Goal: Find specific page/section: Find specific page/section

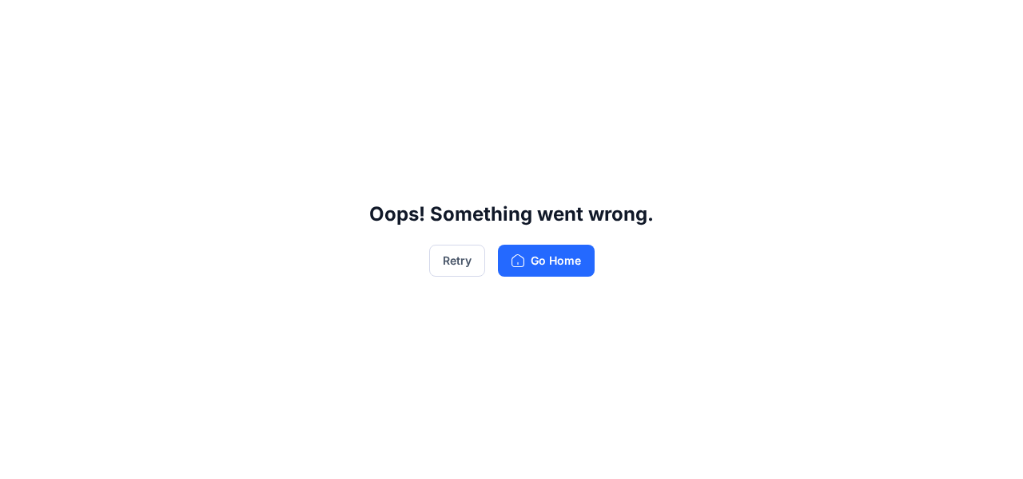
click at [427, 241] on div "Oops! Something went wrong. Retry Go Home" at bounding box center [511, 239] width 1023 height 479
click at [459, 270] on button "Retry" at bounding box center [457, 260] width 56 height 32
click at [459, 264] on button "Retry" at bounding box center [457, 260] width 56 height 32
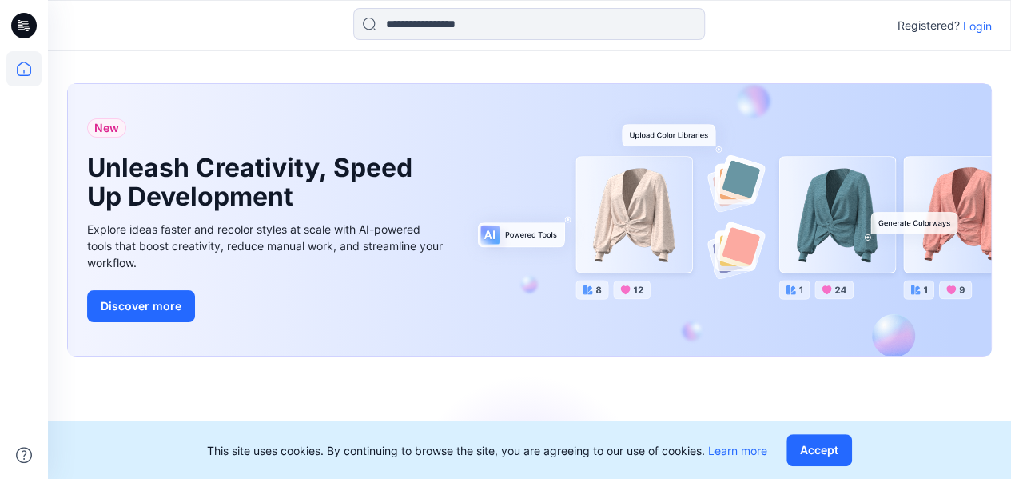
click at [32, 82] on icon at bounding box center [23, 68] width 35 height 35
click at [979, 34] on div "Registered? Login" at bounding box center [944, 25] width 94 height 19
click at [982, 22] on p "Login" at bounding box center [977, 26] width 29 height 17
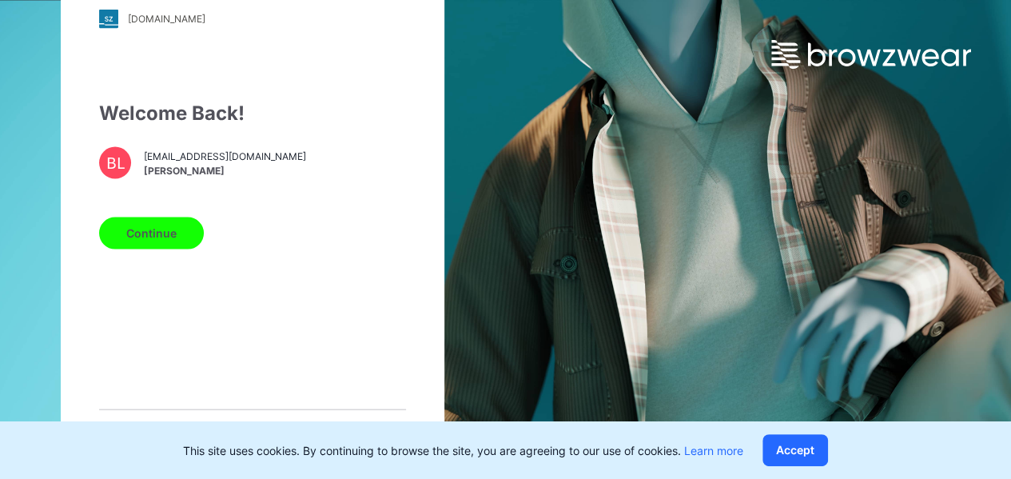
click at [161, 229] on button "Continue" at bounding box center [151, 233] width 105 height 32
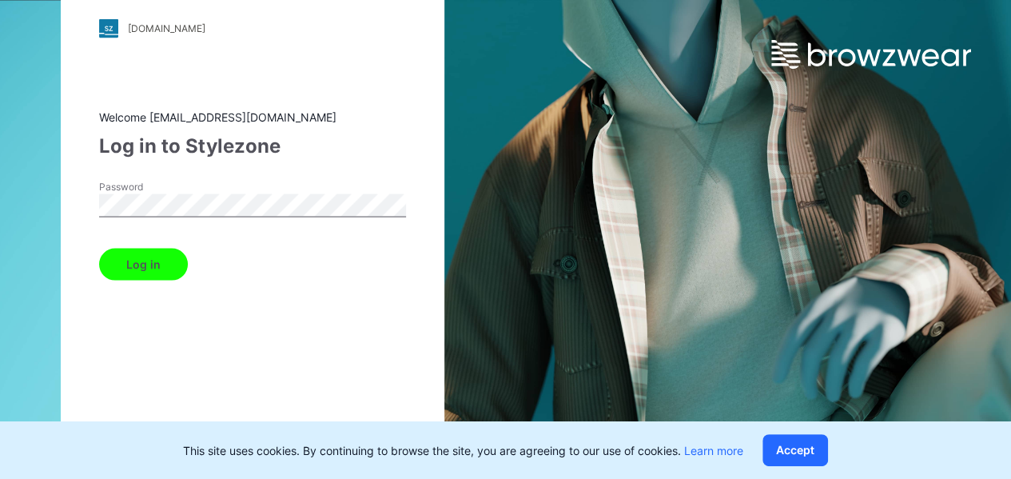
click at [151, 257] on button "Log in" at bounding box center [143, 264] width 89 height 32
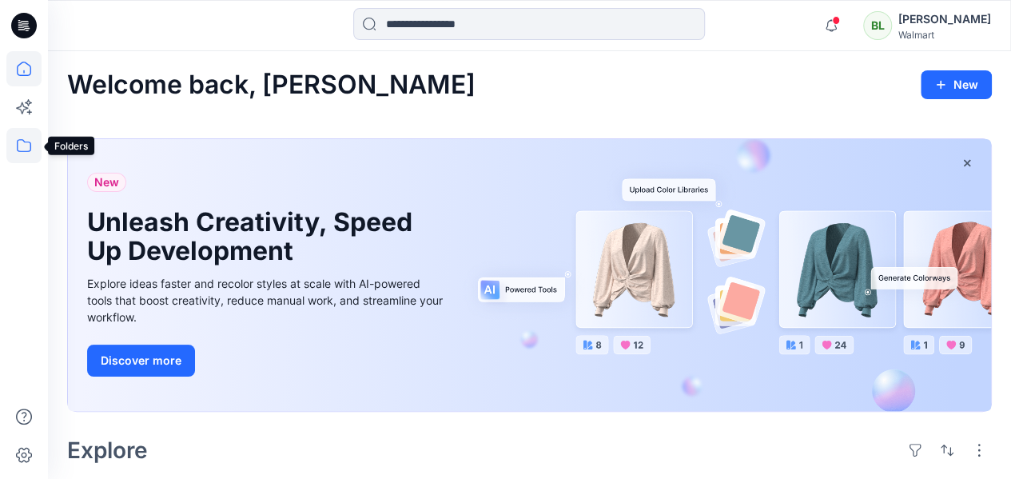
click at [15, 149] on icon at bounding box center [23, 145] width 35 height 35
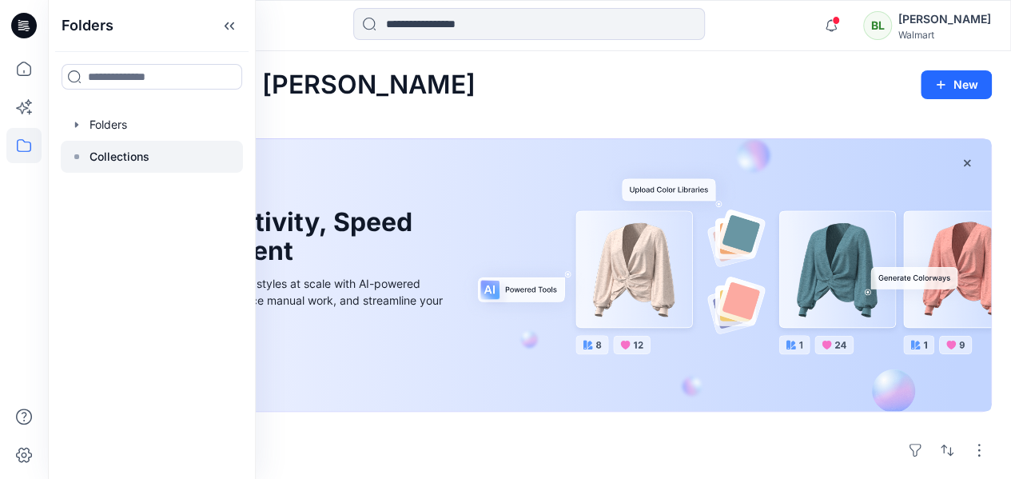
click at [142, 168] on div at bounding box center [152, 157] width 182 height 32
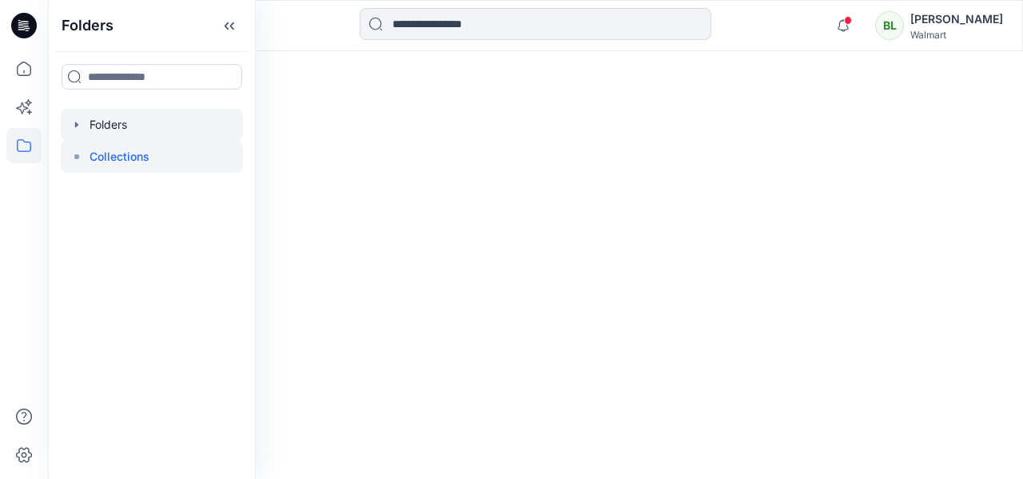
click at [128, 127] on div at bounding box center [152, 125] width 182 height 32
click at [494, 96] on div "Folders" at bounding box center [535, 81] width 975 height 61
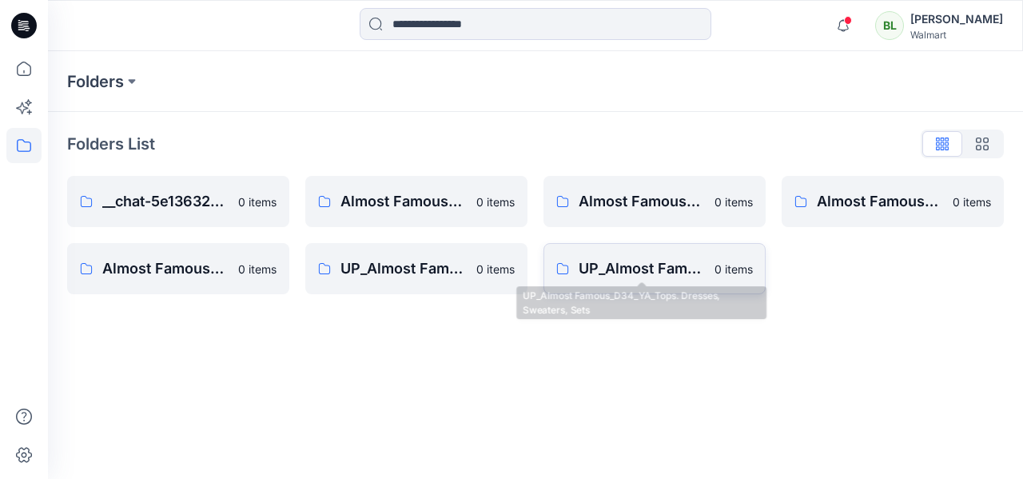
click at [671, 278] on p "UP_Almost Famous_D34_YA_Tops. Dresses, Sweaters, Sets" at bounding box center [641, 268] width 126 height 22
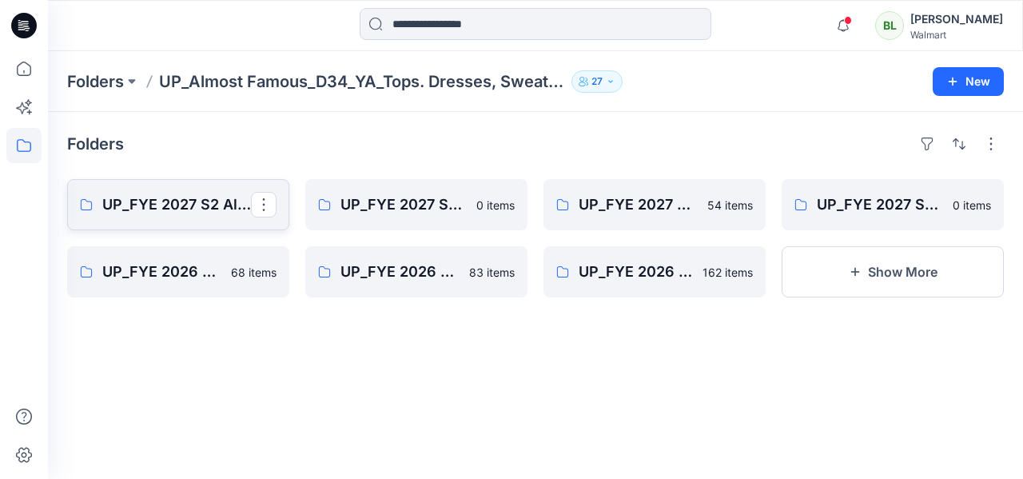
click at [224, 188] on link "UP_FYE 2027 S2 Almost Famous YA Tops, Dresses, Sweaters, Sets" at bounding box center [178, 204] width 222 height 51
